Goal: Task Accomplishment & Management: Complete application form

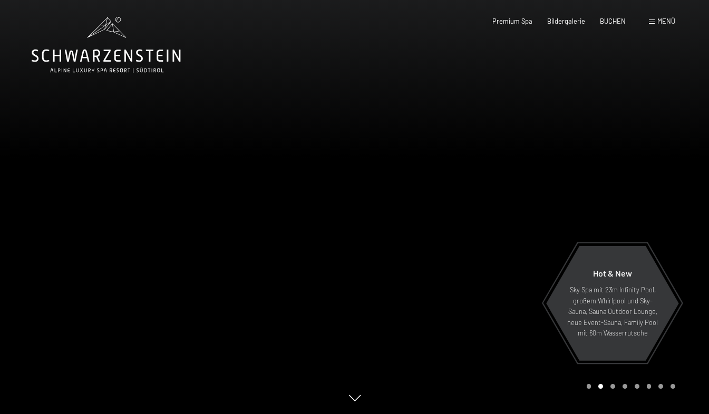
click at [649, 24] on span at bounding box center [652, 22] width 6 height 5
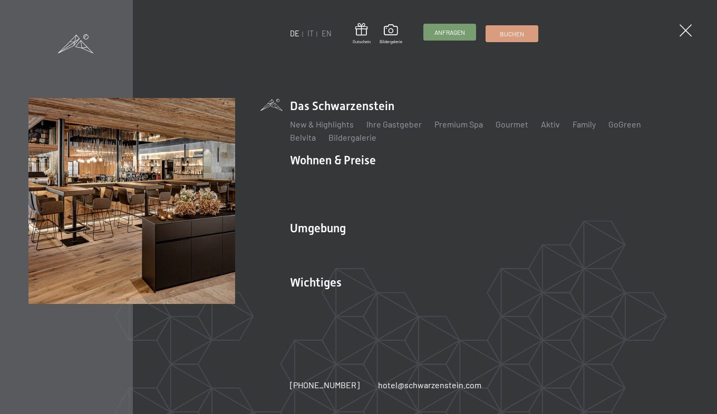
click at [442, 35] on span "Anfragen" at bounding box center [449, 32] width 31 height 9
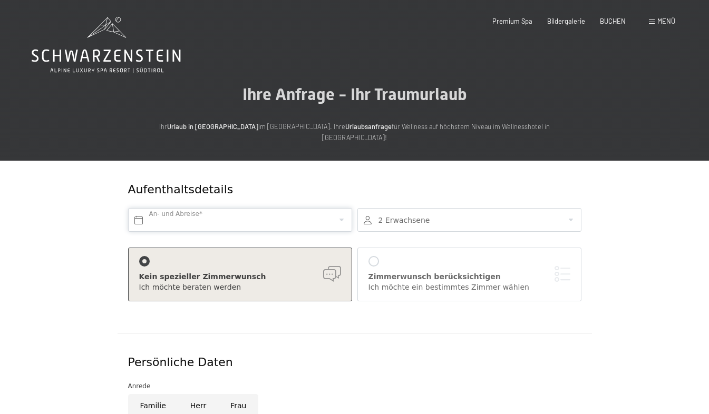
click at [236, 208] on input "text" at bounding box center [240, 220] width 224 height 24
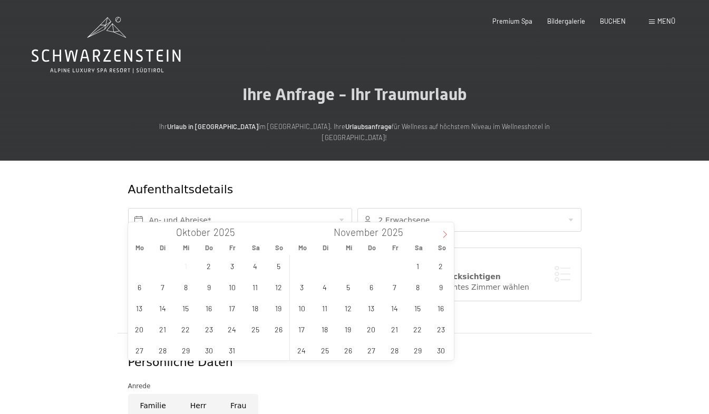
click at [442, 234] on icon at bounding box center [444, 234] width 7 height 7
type input "2026"
click at [442, 234] on icon at bounding box center [444, 234] width 7 height 7
type input "2026"
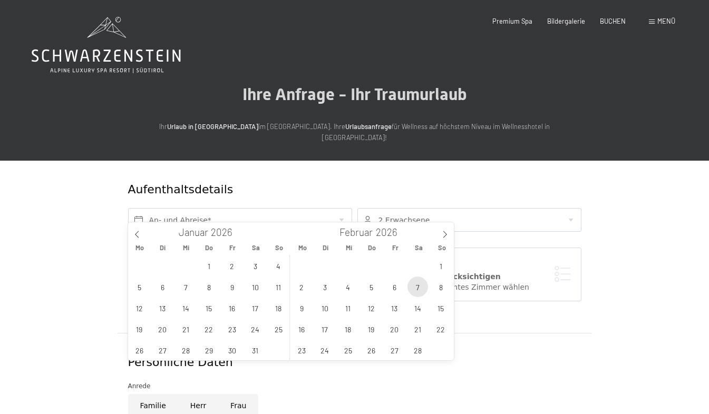
click at [418, 290] on span "7" at bounding box center [417, 287] width 21 height 21
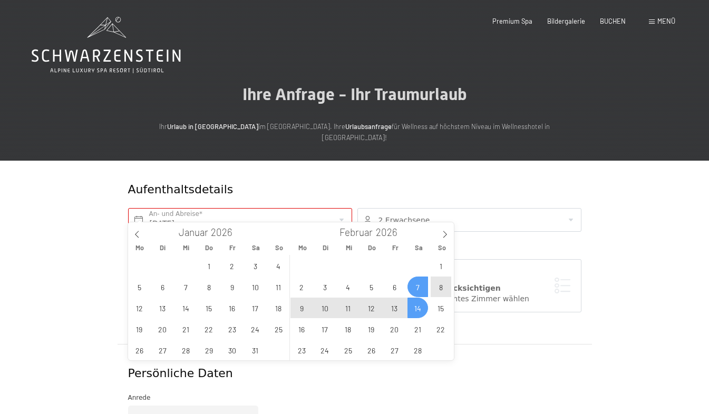
click at [416, 307] on span "14" at bounding box center [417, 308] width 21 height 21
type input "[DATE] - [DATE]"
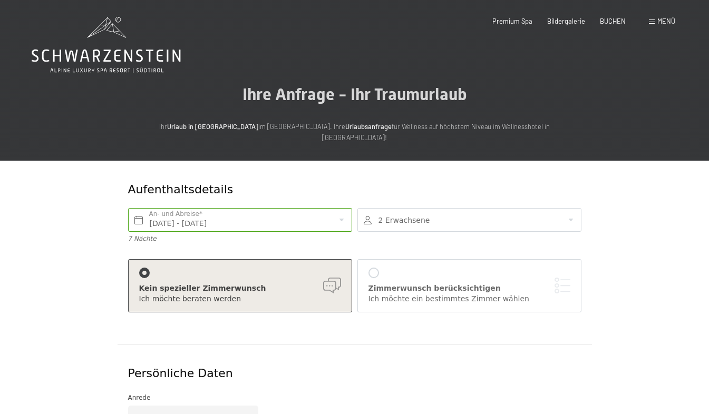
click at [579, 209] on div at bounding box center [469, 220] width 224 height 24
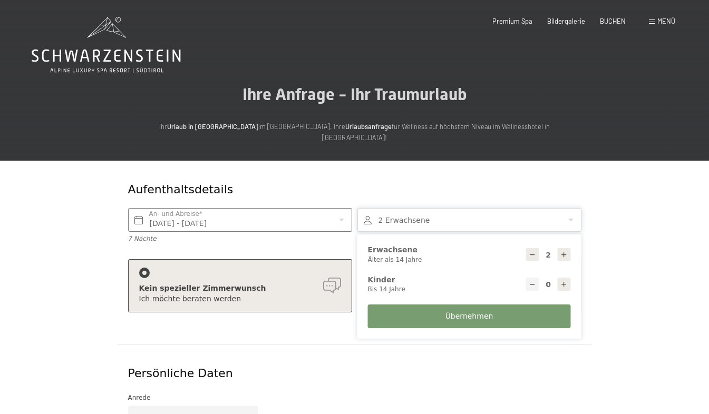
click at [566, 281] on icon at bounding box center [563, 284] width 7 height 7
type input "1"
select select
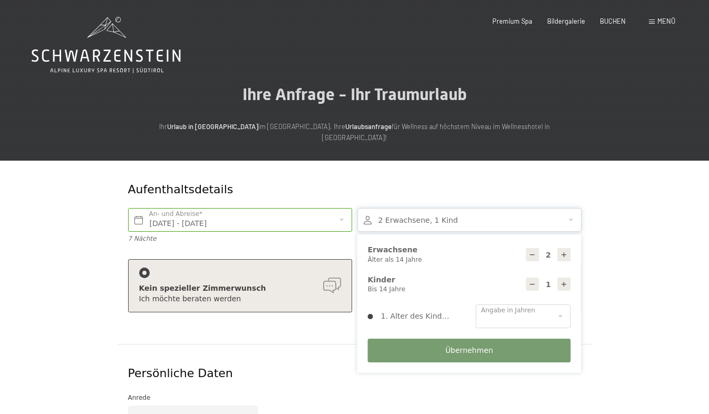
click at [566, 281] on icon at bounding box center [563, 284] width 7 height 7
type input "2"
select select
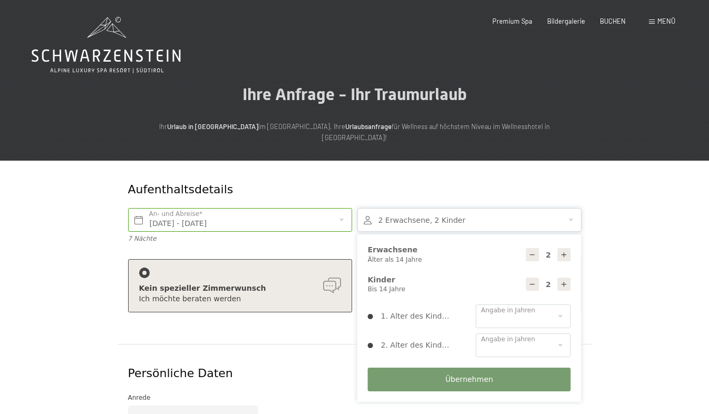
click at [566, 281] on icon at bounding box center [563, 284] width 7 height 7
type input "3"
select select
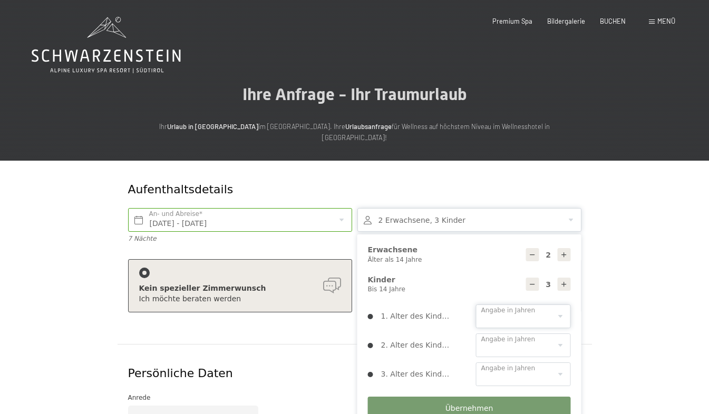
click at [562, 305] on select "0 1 2 3 4 5 6 7 8 9 10 11 12 13 14" at bounding box center [523, 317] width 95 height 24
select select "3"
click at [476, 305] on select "0 1 2 3 4 5 6 7 8 9 10 11 12 13 14" at bounding box center [523, 317] width 95 height 24
click at [566, 337] on select "0 1 2 3 4 5 6 7 8 9 10 11 12 13 14" at bounding box center [523, 346] width 95 height 24
select select "7"
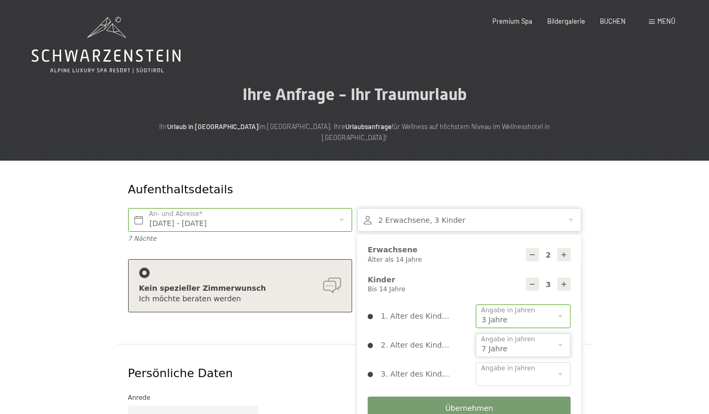
click at [476, 334] on select "0 1 2 3 4 5 6 7 8 9 10 11 12 13 14" at bounding box center [523, 346] width 95 height 24
click at [559, 366] on select "0 1 2 3 4 5 6 7 8 9 10 11 12 13 14" at bounding box center [523, 375] width 95 height 24
select select "11"
click at [476, 363] on select "0 1 2 3 4 5 6 7 8 9 10 11 12 13 14" at bounding box center [523, 375] width 95 height 24
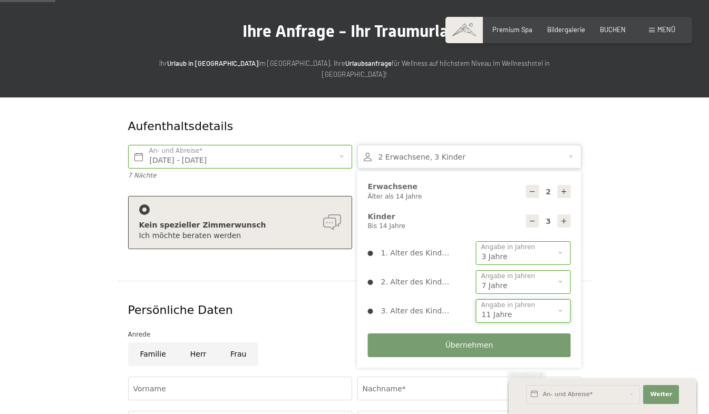
scroll to position [168, 0]
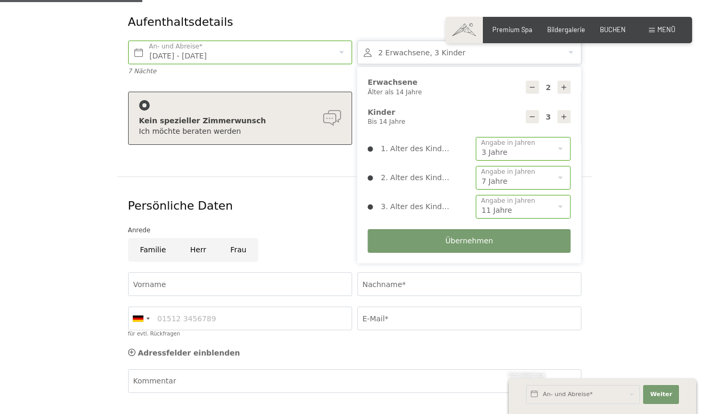
click at [153, 238] on input "Familie" at bounding box center [153, 250] width 50 height 24
radio input "true"
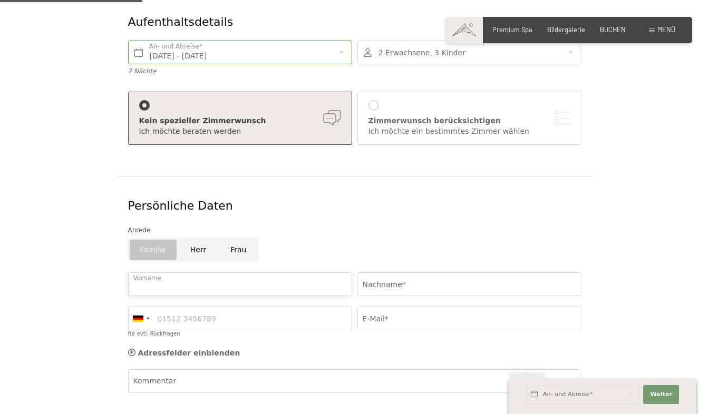
click at [185, 273] on input "Vorname" at bounding box center [240, 285] width 224 height 24
type input "[PERSON_NAME]"
type input "Strussnig"
type input "06649210651"
type input "[EMAIL_ADDRESS][DOMAIN_NAME]"
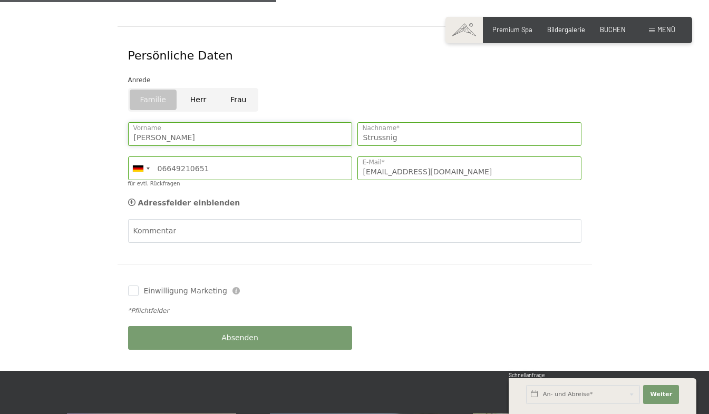
scroll to position [390, 0]
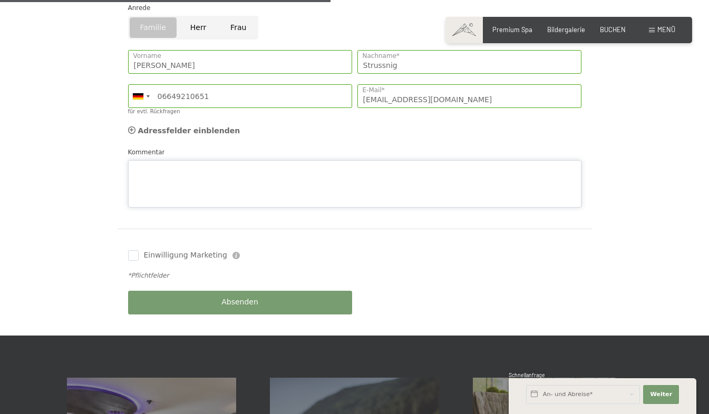
click at [165, 147] on div "Kommentar" at bounding box center [354, 177] width 453 height 61
type textarea "W"
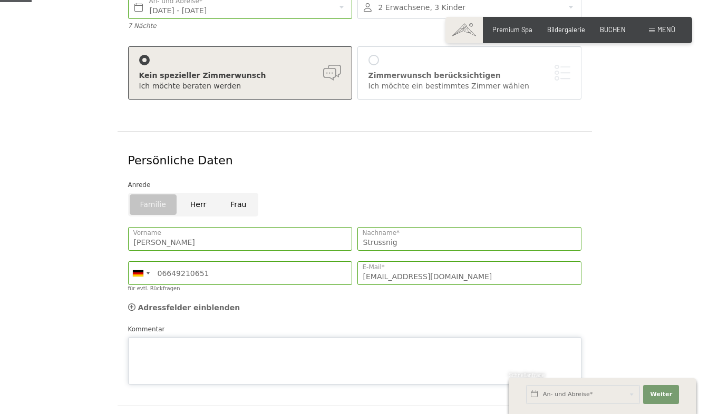
scroll to position [0, 0]
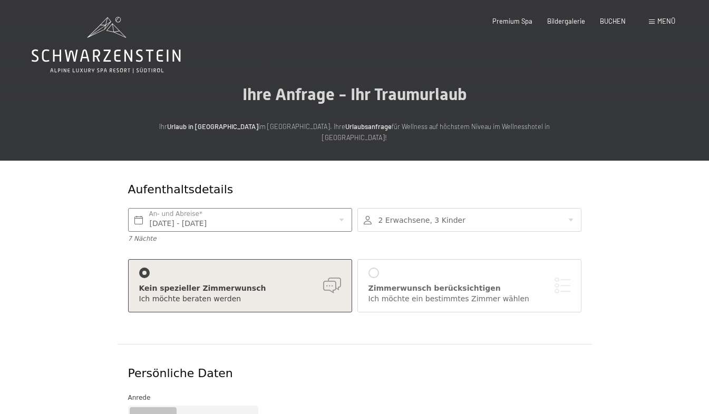
click at [576, 210] on div at bounding box center [469, 220] width 224 height 24
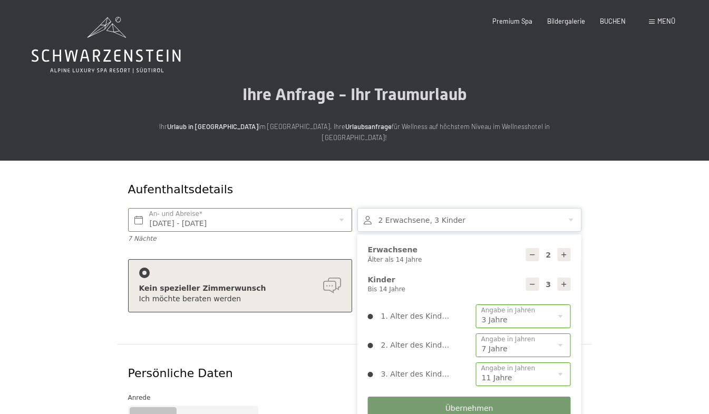
click at [565, 251] on icon at bounding box center [563, 254] width 7 height 7
type input "4"
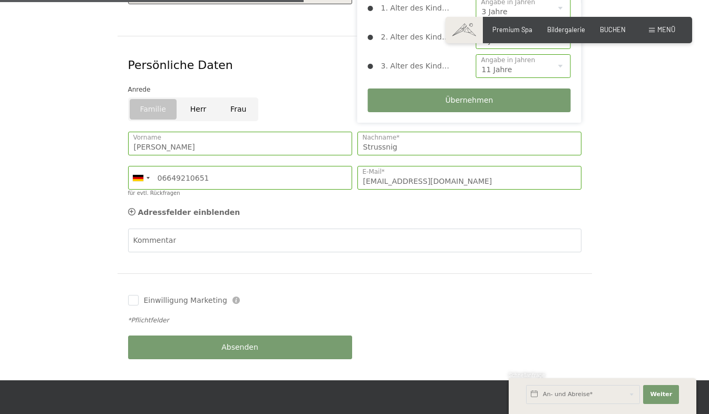
scroll to position [425, 0]
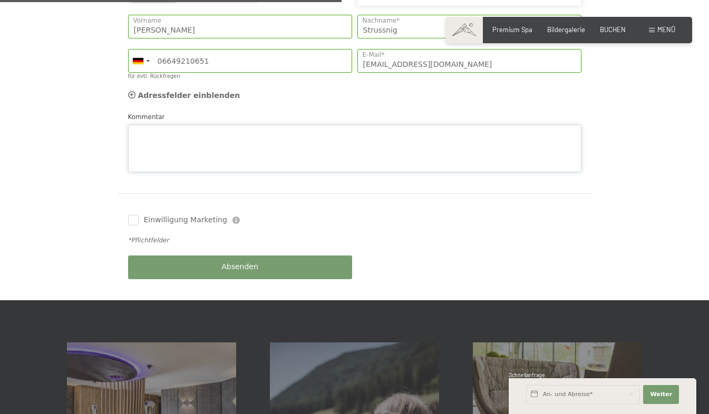
click at [273, 112] on div "Kommentar" at bounding box center [354, 142] width 453 height 61
type textarea "Wir benötigen für 2 Personen ein separates Doppelzimmer."
click at [252, 255] on div "Absenden" at bounding box center [239, 267] width 229 height 34
click at [136, 215] on input "Einwilligung Marketing" at bounding box center [133, 220] width 11 height 11
checkbox input "true"
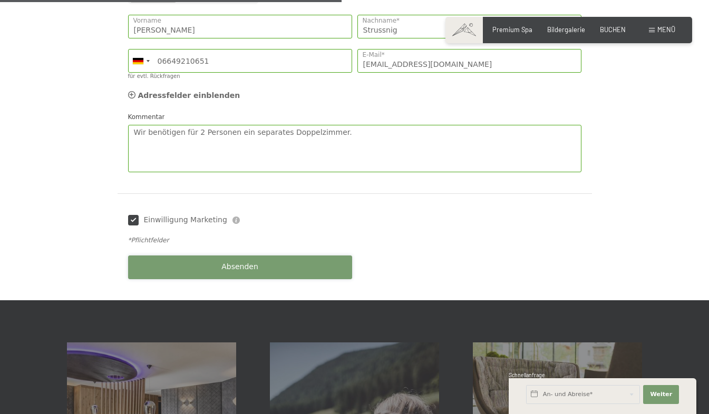
click at [199, 256] on button "Absenden" at bounding box center [240, 268] width 224 height 24
